Goal: Download file/media

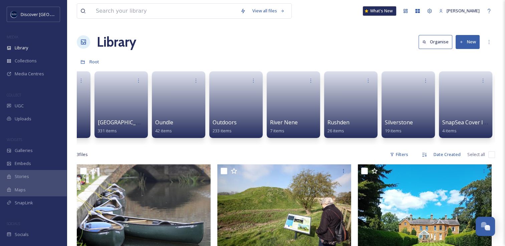
scroll to position [0, 962]
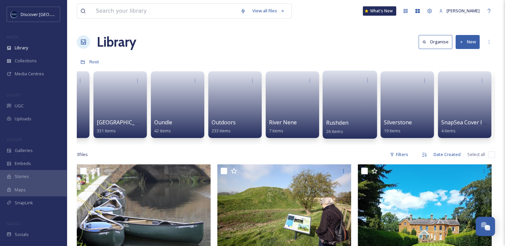
click at [351, 124] on div "Rushden 26 items" at bounding box center [350, 127] width 48 height 17
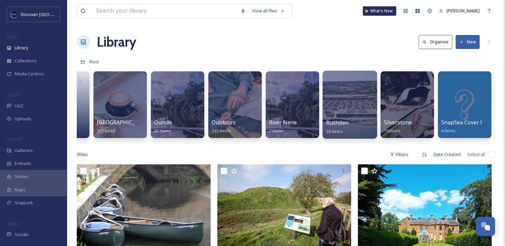
click at [345, 120] on span "Rushden" at bounding box center [337, 122] width 22 height 7
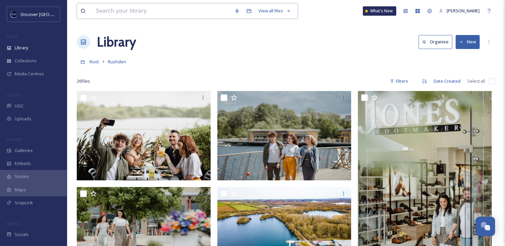
click at [165, 12] on input at bounding box center [161, 11] width 139 height 15
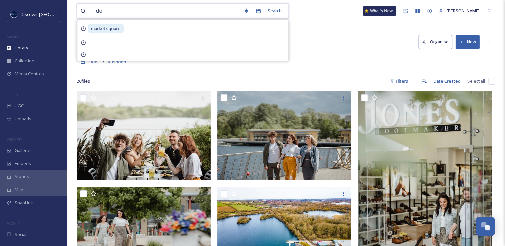
type input "dog"
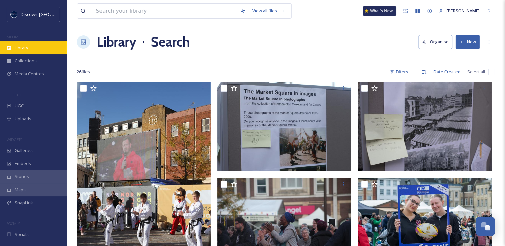
click at [23, 47] on span "Library" at bounding box center [21, 48] width 13 height 6
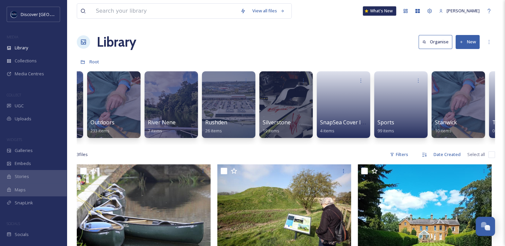
scroll to position [0, 1082]
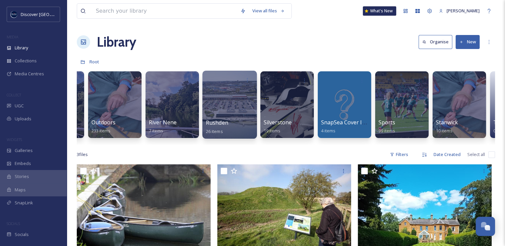
click at [248, 111] on div at bounding box center [229, 105] width 54 height 68
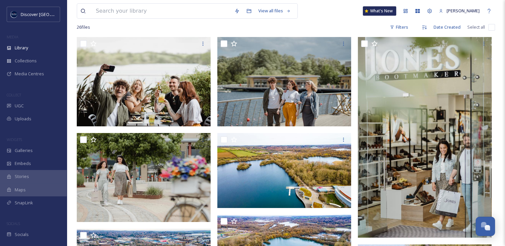
scroll to position [53, 0]
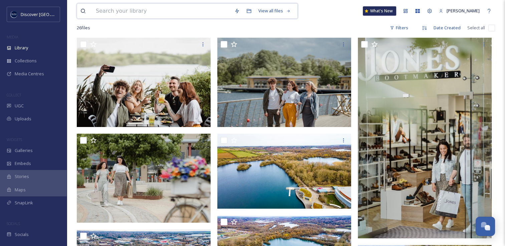
click at [189, 15] on input at bounding box center [161, 11] width 139 height 15
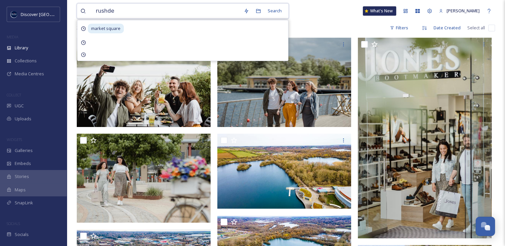
type input "rushden"
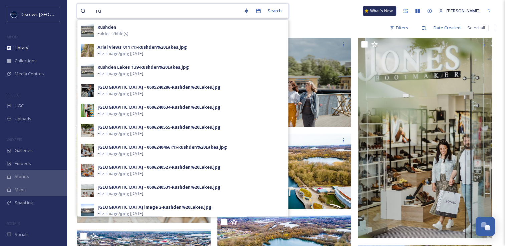
type input "r"
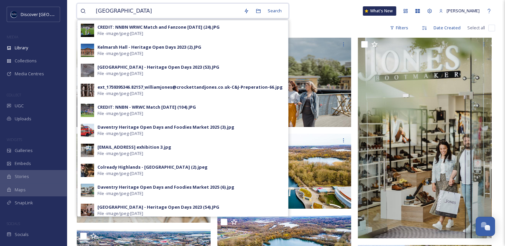
type input "rushden lakes"
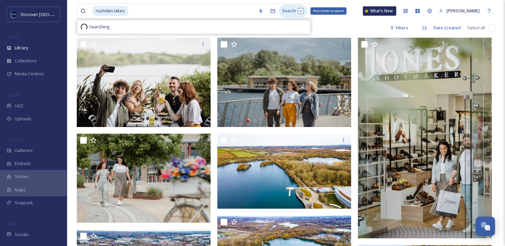
click at [289, 11] on div "Search Press Enter to search" at bounding box center [293, 10] width 28 height 13
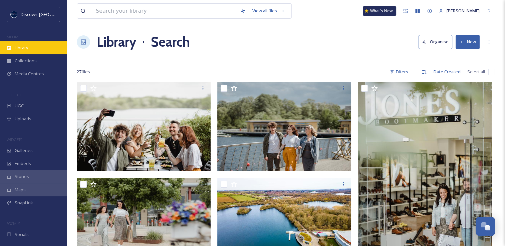
click at [39, 49] on div "Library" at bounding box center [33, 47] width 67 height 13
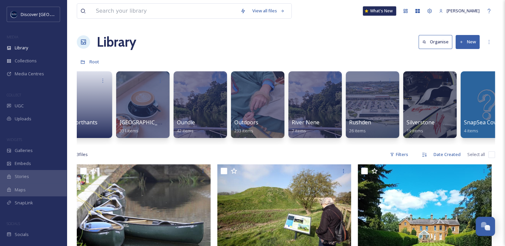
scroll to position [0, 940]
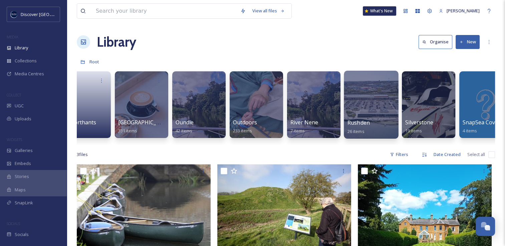
click at [382, 127] on div "Rushden 26 items" at bounding box center [372, 127] width 48 height 17
click at [371, 99] on div at bounding box center [371, 105] width 54 height 68
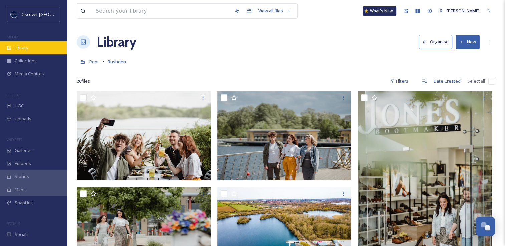
click at [32, 43] on div "Library" at bounding box center [33, 47] width 67 height 13
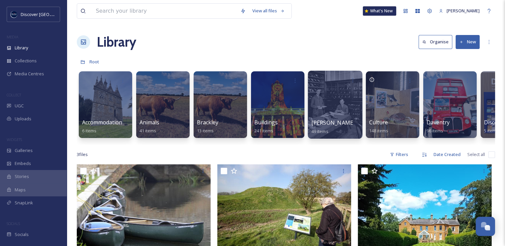
click at [321, 102] on div at bounding box center [335, 105] width 54 height 68
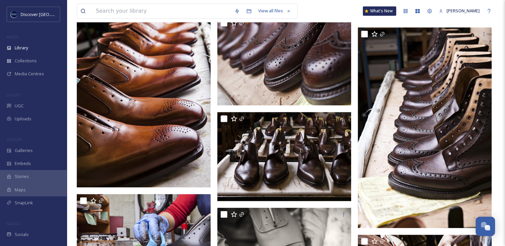
scroll to position [690, 0]
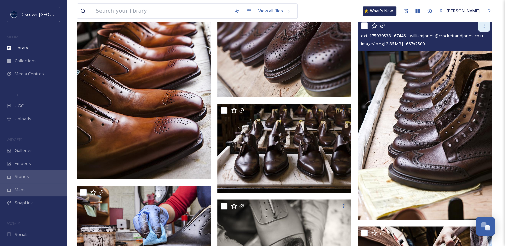
click at [484, 29] on div at bounding box center [484, 26] width 12 height 12
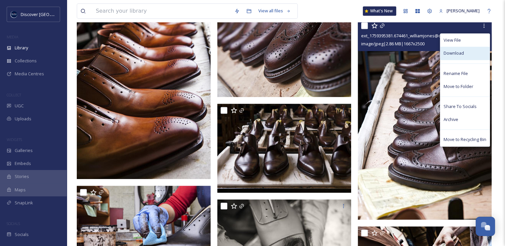
click at [464, 52] on div "Download" at bounding box center [464, 53] width 49 height 13
